Goal: Task Accomplishment & Management: Use online tool/utility

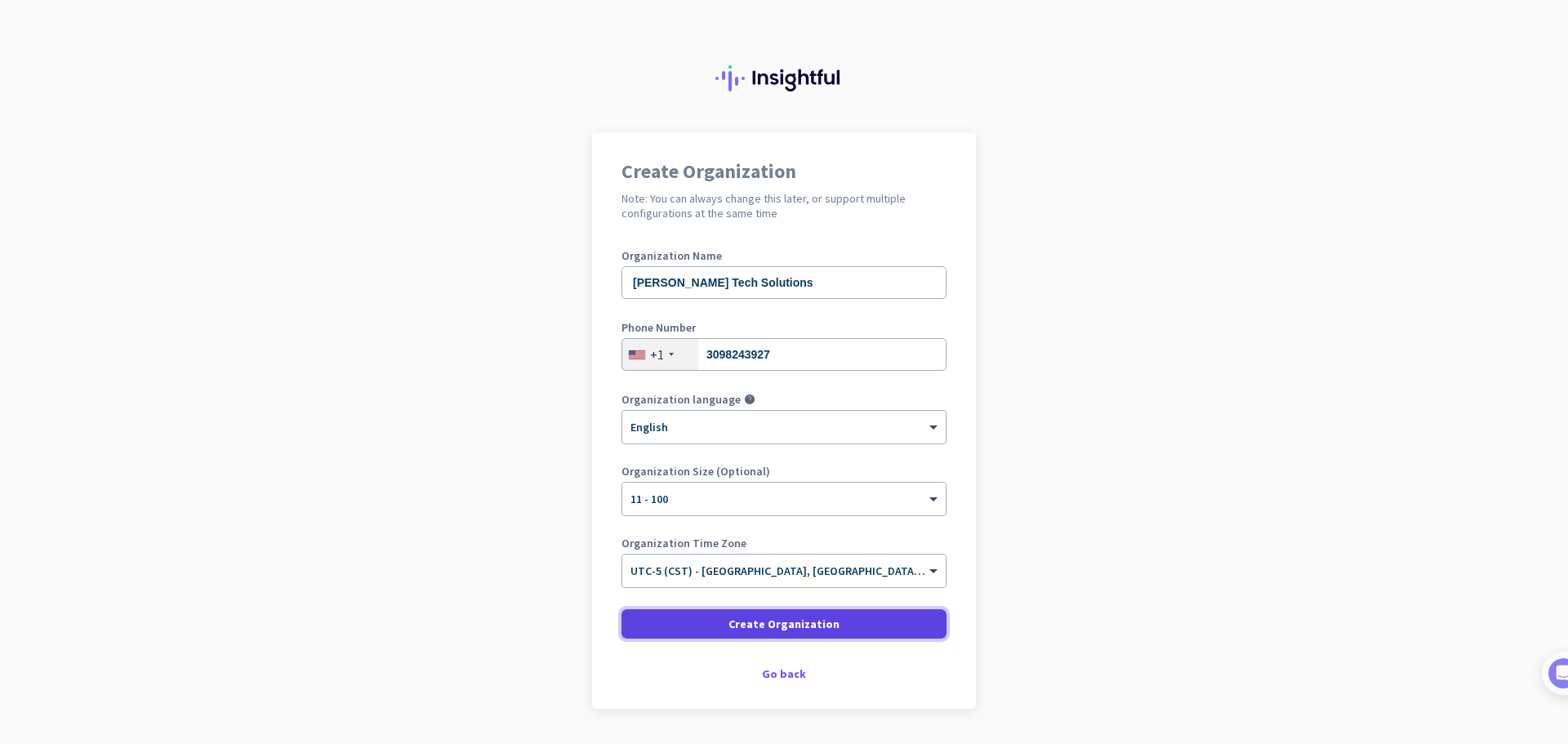
click at [789, 620] on span "Create Organization" at bounding box center [784, 623] width 111 height 16
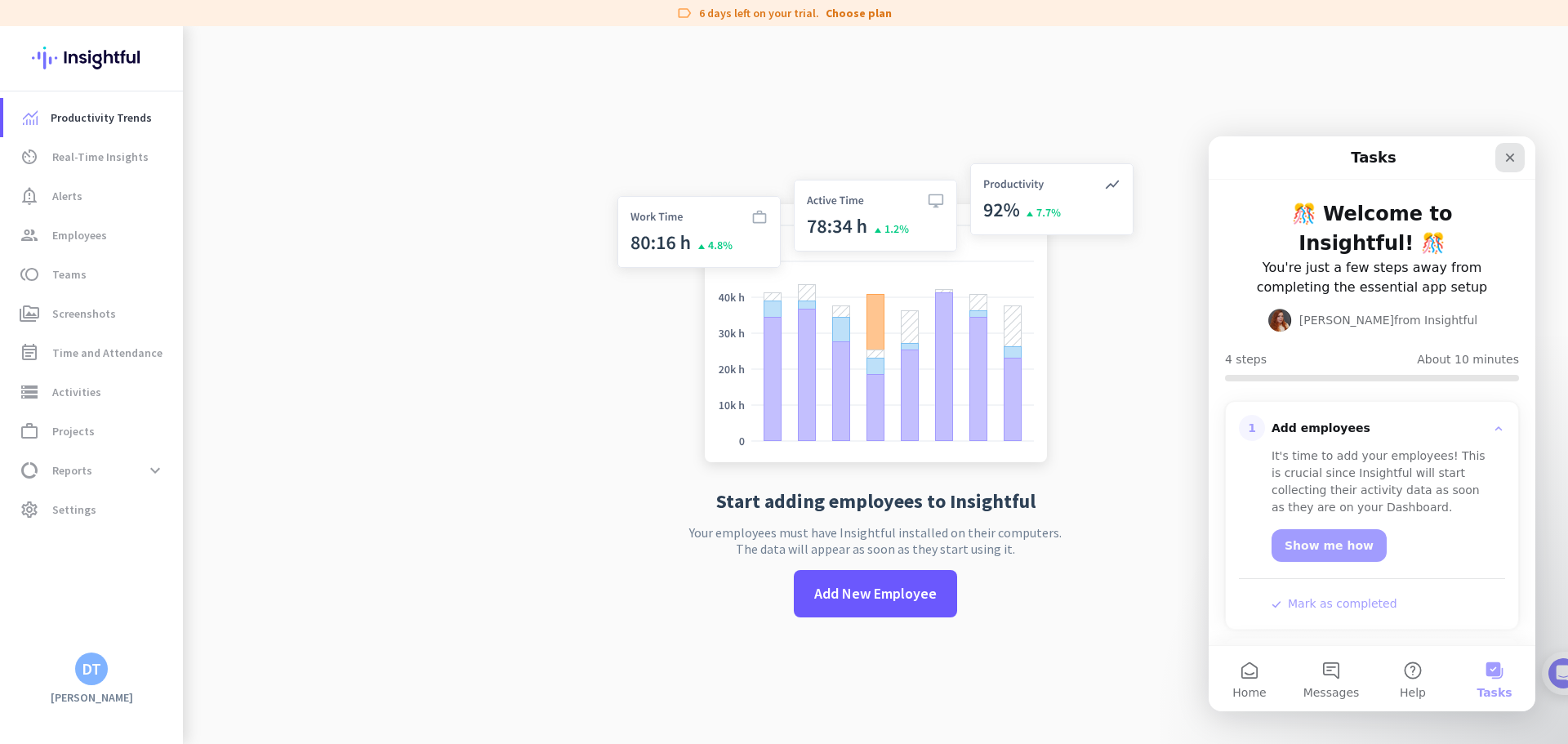
click at [1508, 158] on icon "Close" at bounding box center [1510, 158] width 13 height 13
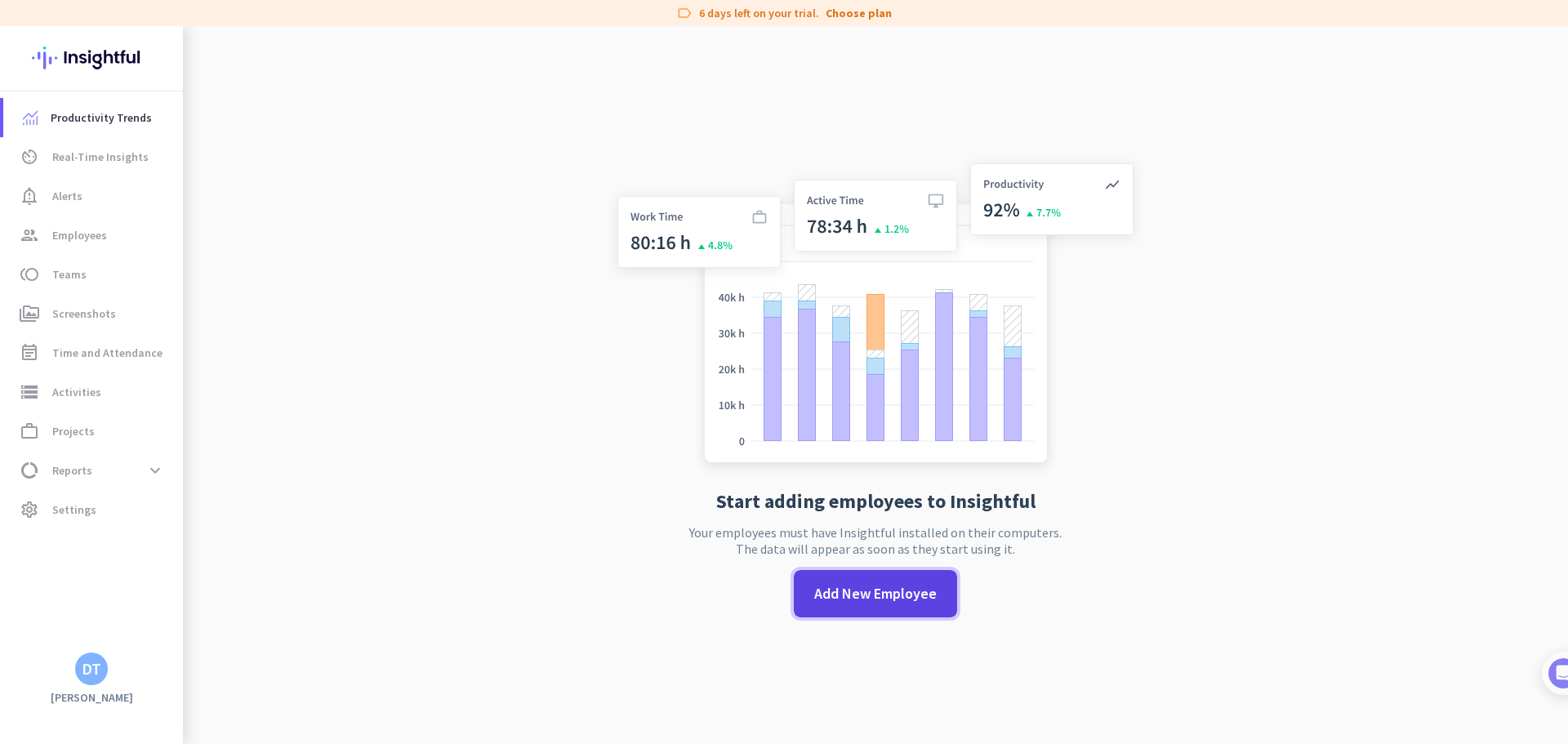
click at [876, 605] on span at bounding box center [875, 594] width 164 height 39
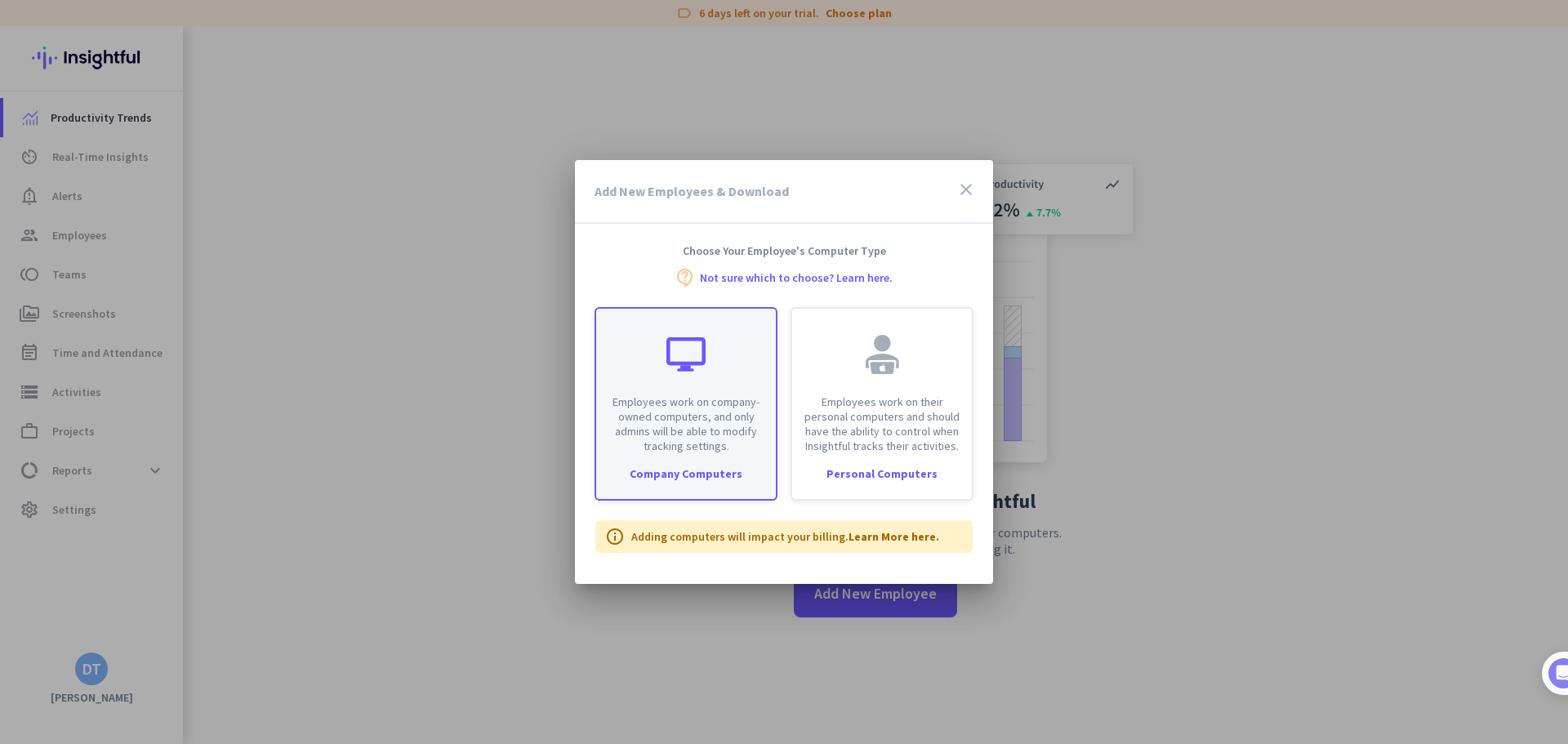
click at [688, 428] on p "Employees work on company-owned computers, and only admins will be able to modi…" at bounding box center [685, 423] width 160 height 58
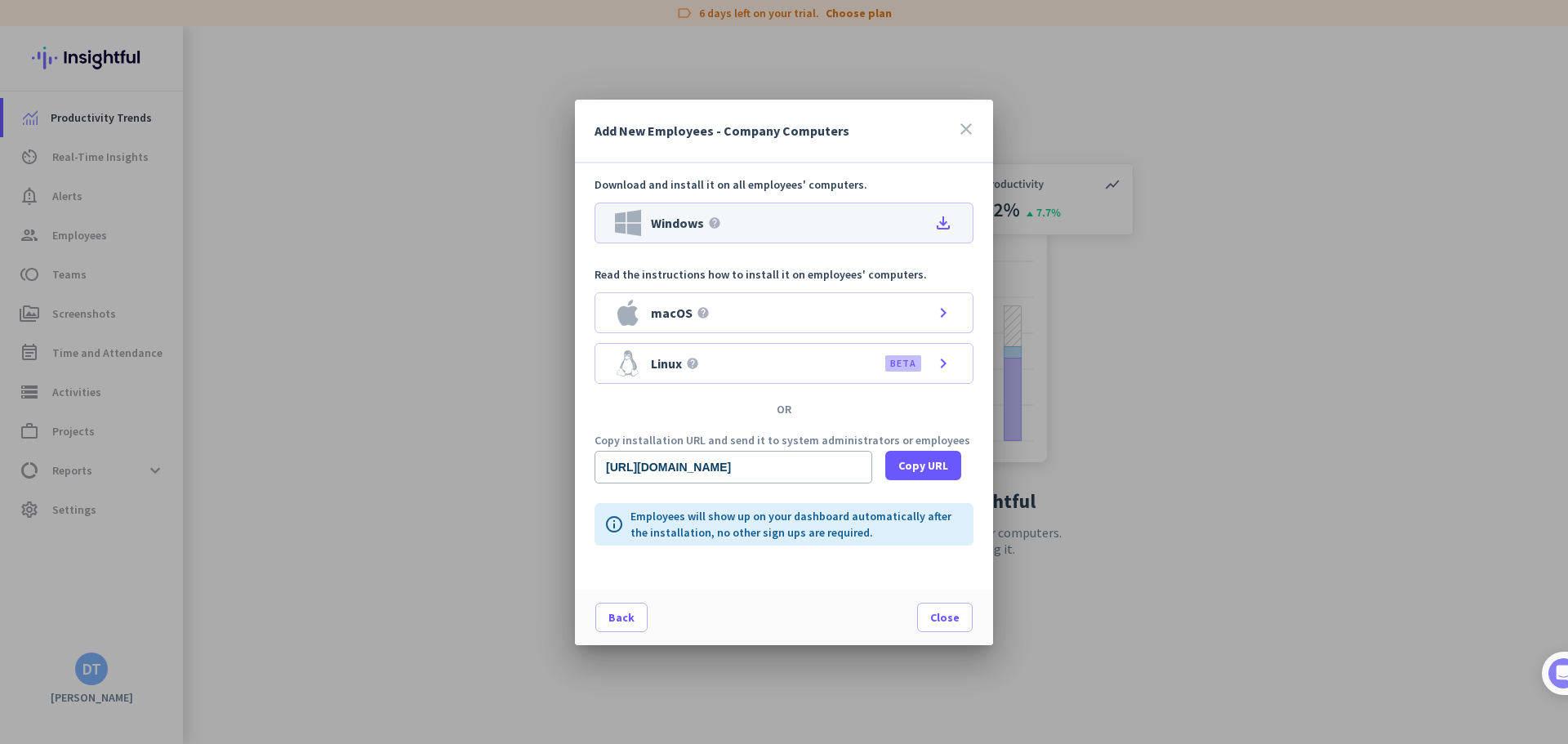
click at [942, 223] on icon "file_download" at bounding box center [943, 223] width 19 height 19
click at [940, 614] on span "Close" at bounding box center [945, 617] width 30 height 16
